Goal: Information Seeking & Learning: Learn about a topic

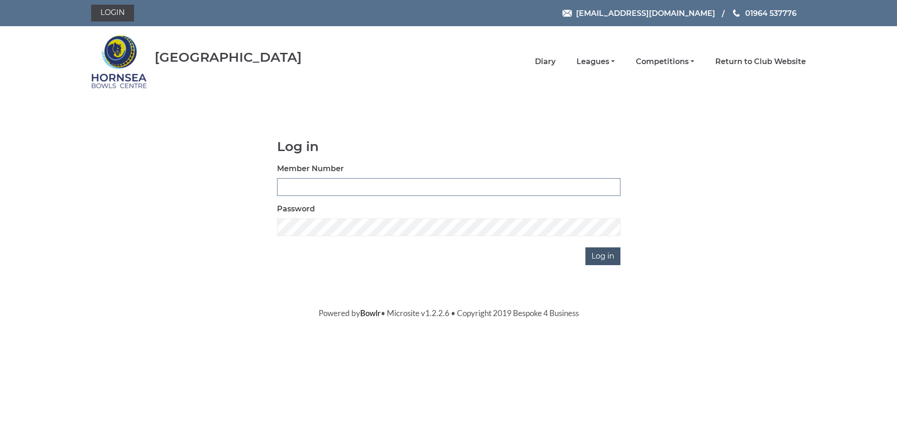
type input "0588"
click at [601, 258] on input "Log in" at bounding box center [603, 256] width 35 height 18
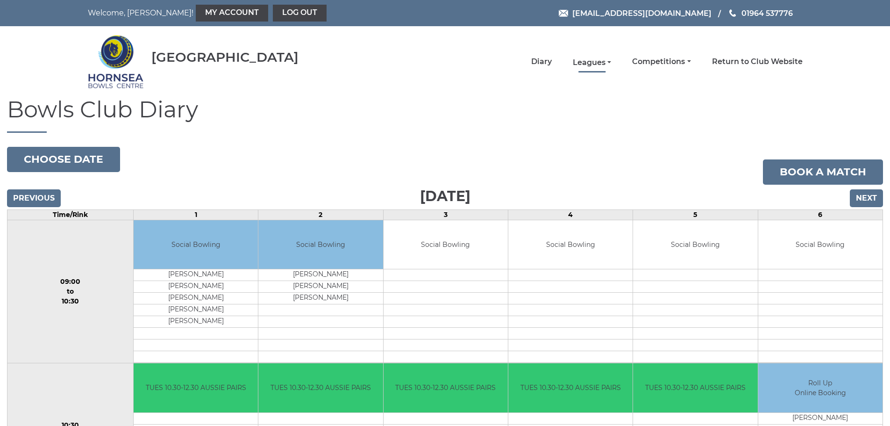
click at [594, 63] on link "Leagues" at bounding box center [592, 62] width 38 height 10
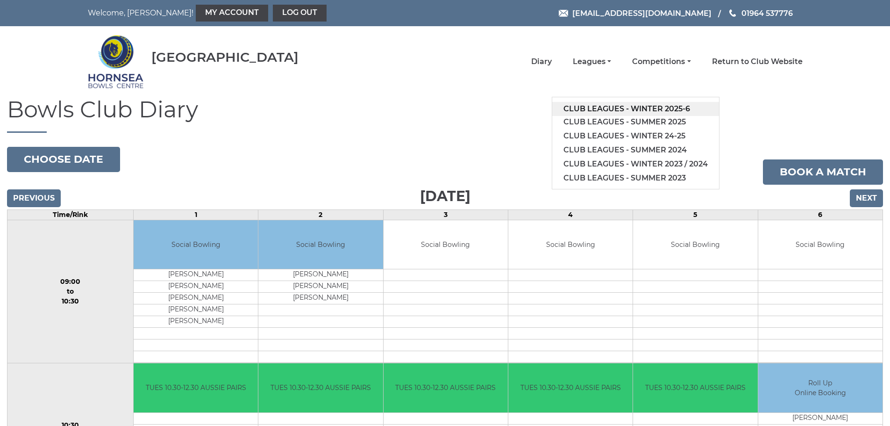
click at [603, 107] on link "Club leagues - Winter 2025-6" at bounding box center [635, 109] width 167 height 14
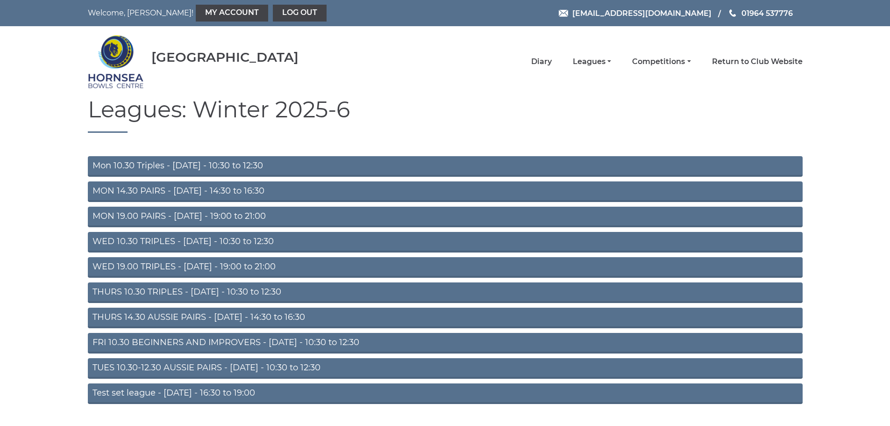
click at [157, 245] on link "WED 10.30 TRIPLES - [DATE] - 10:30 to 12:30" at bounding box center [445, 242] width 715 height 21
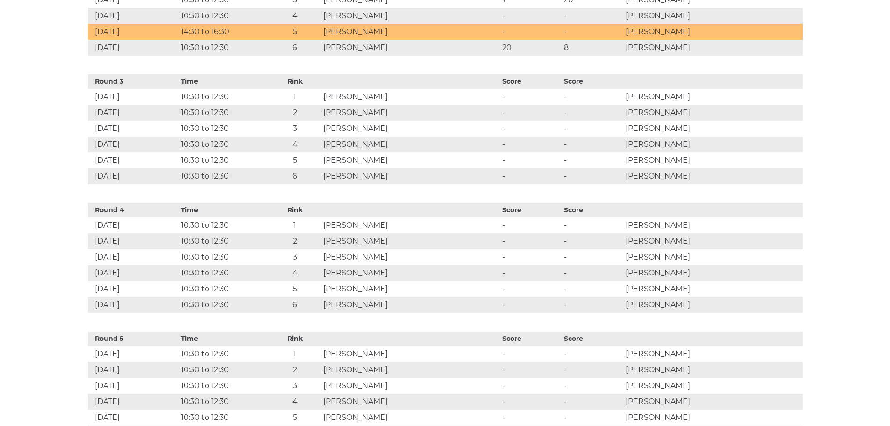
scroll to position [514, 0]
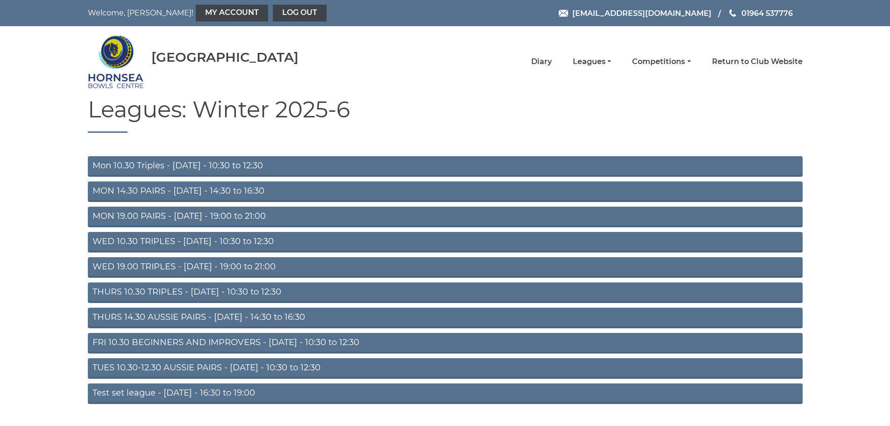
click at [166, 265] on link "WED 19.00 TRIPLES - Wednesday - 19:00 to 21:00" at bounding box center [445, 267] width 715 height 21
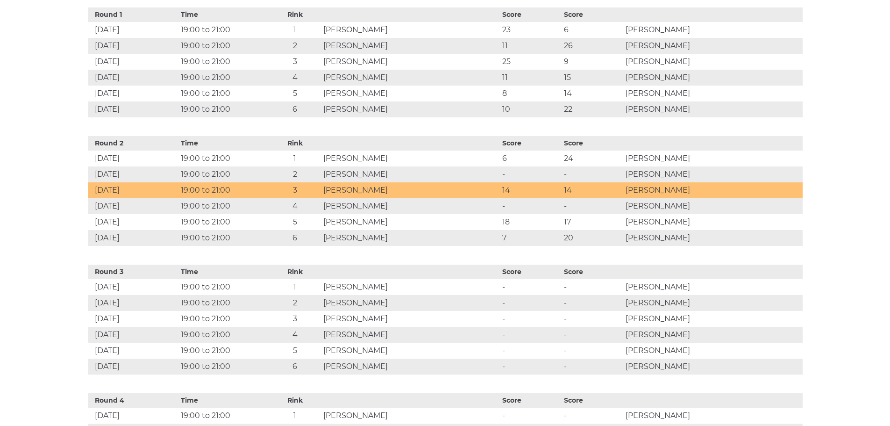
scroll to position [514, 0]
